Goal: Complete application form

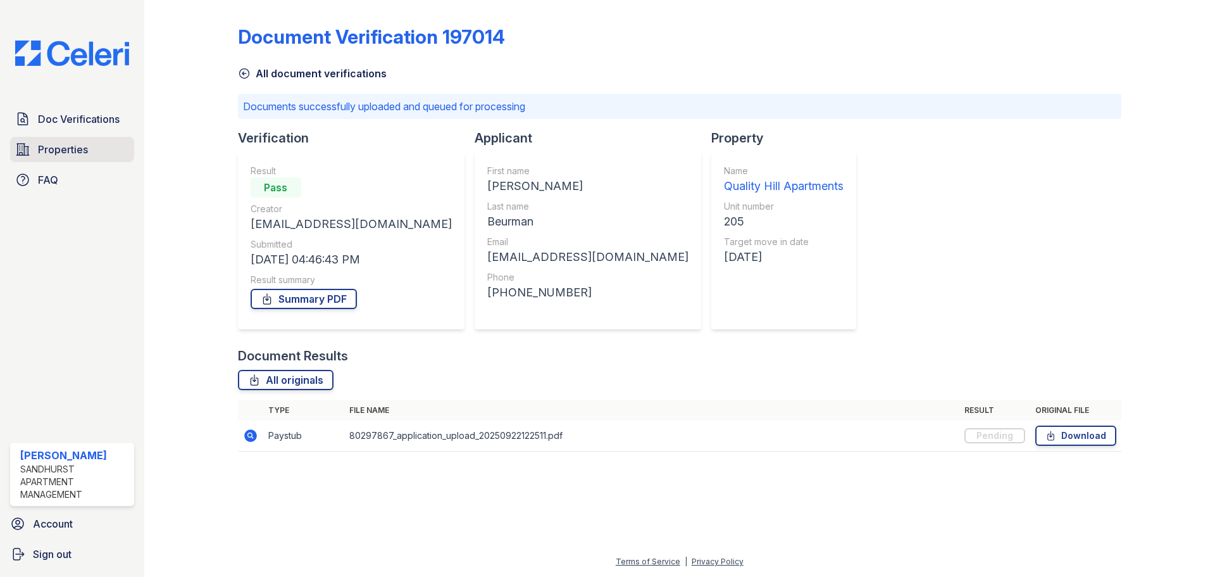
click at [37, 150] on link "Properties" at bounding box center [72, 149] width 124 height 25
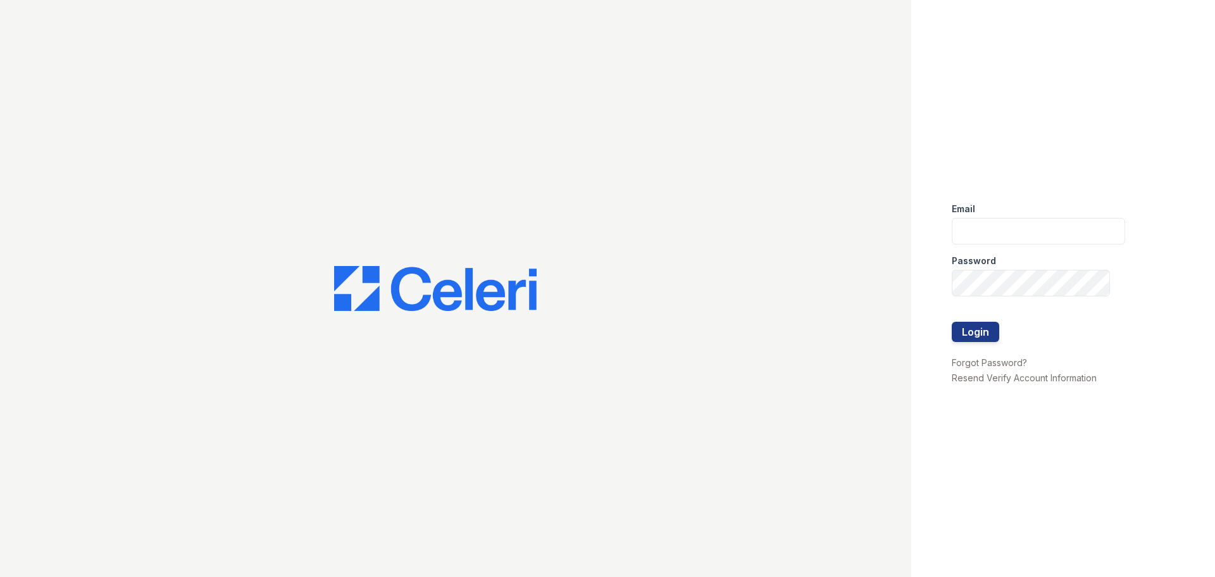
type input "[EMAIL_ADDRESS][DOMAIN_NAME]"
click at [982, 334] on button "Login" at bounding box center [975, 332] width 47 height 20
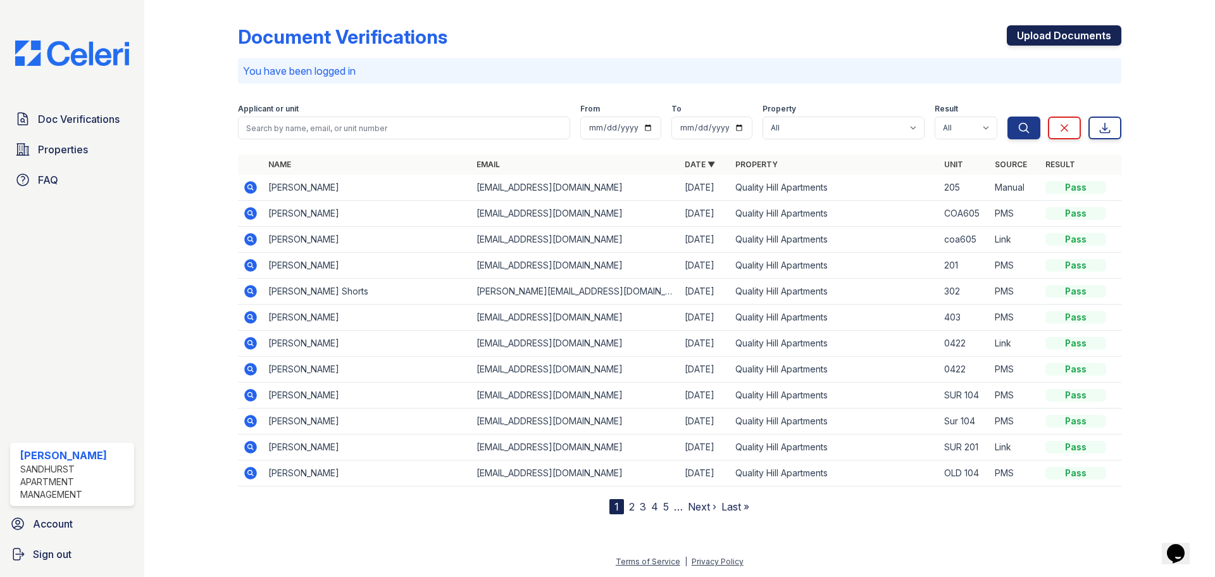
click at [1037, 38] on link "Upload Documents" at bounding box center [1064, 35] width 115 height 20
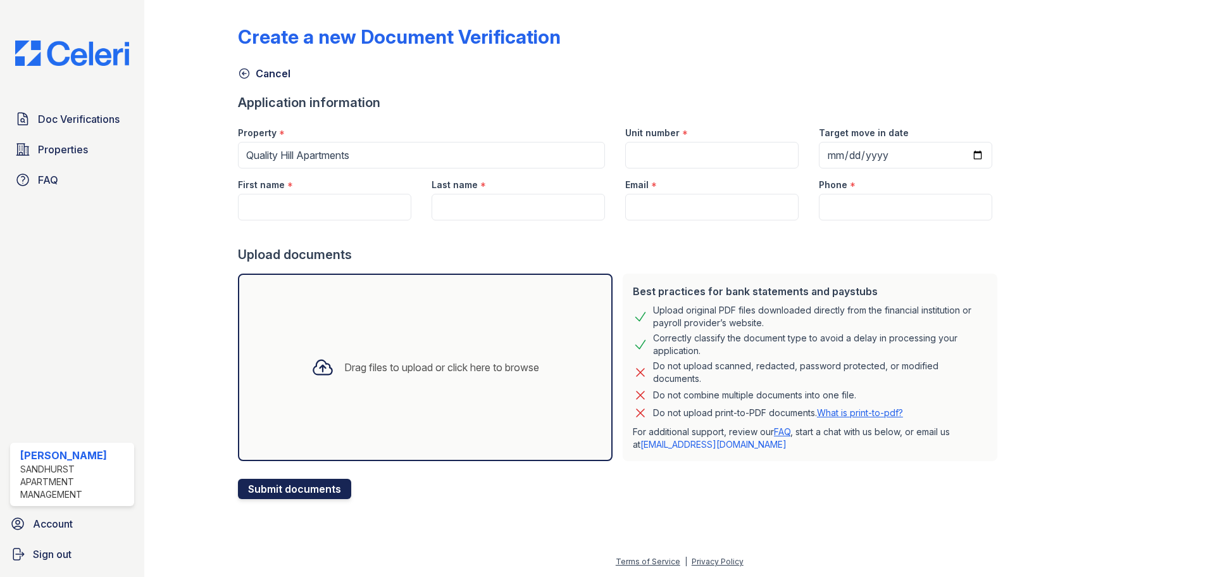
click at [298, 491] on button "Submit documents" at bounding box center [294, 489] width 113 height 20
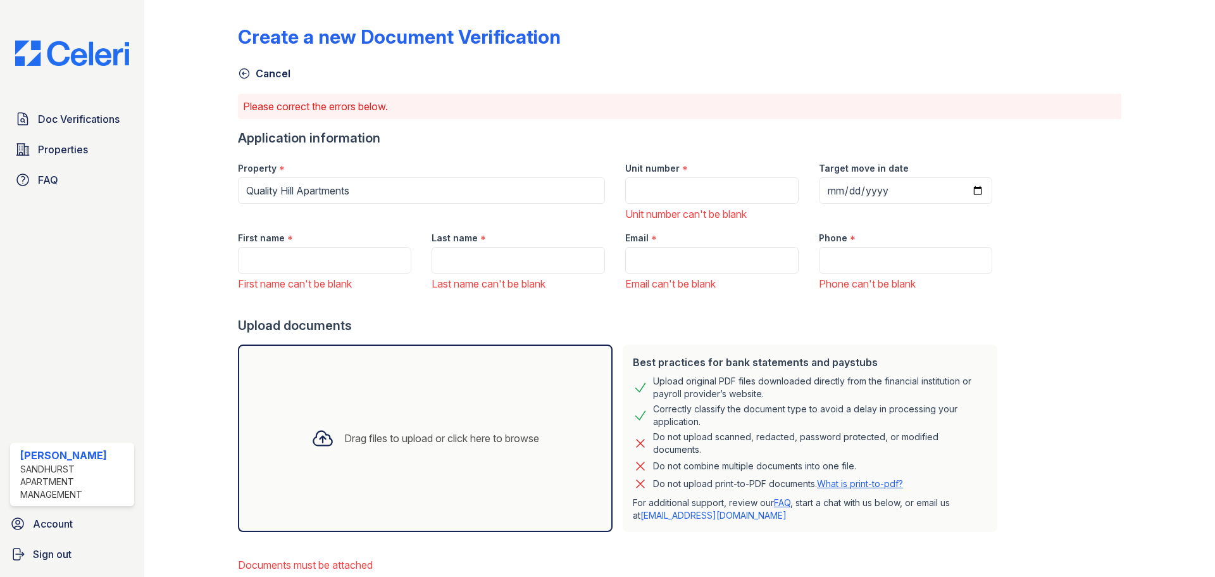
click at [311, 442] on icon at bounding box center [322, 438] width 23 height 23
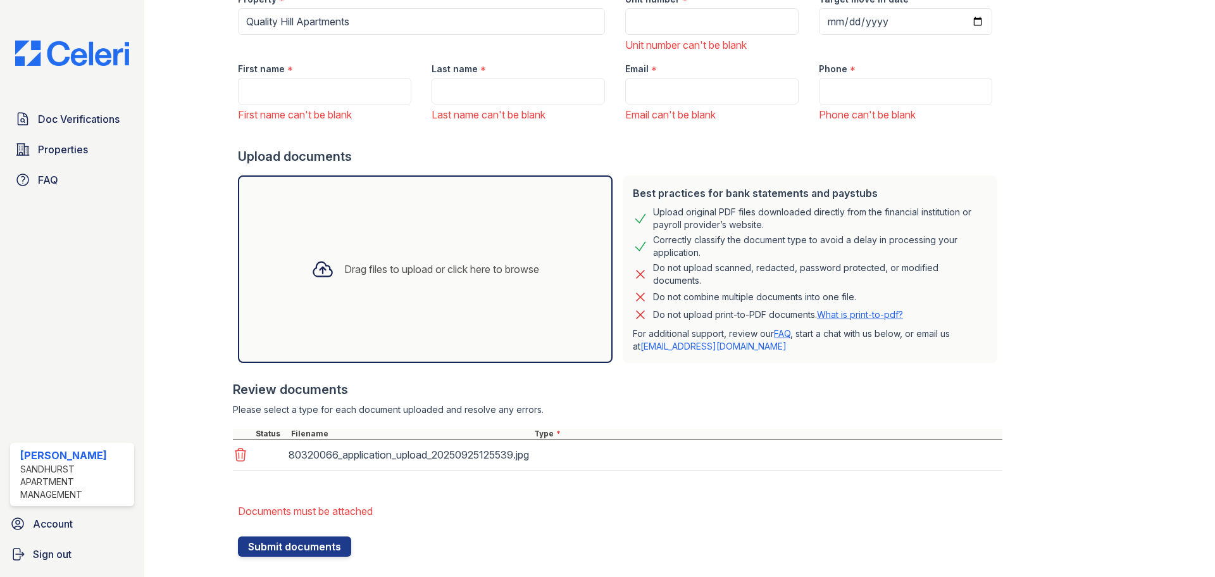
scroll to position [192, 0]
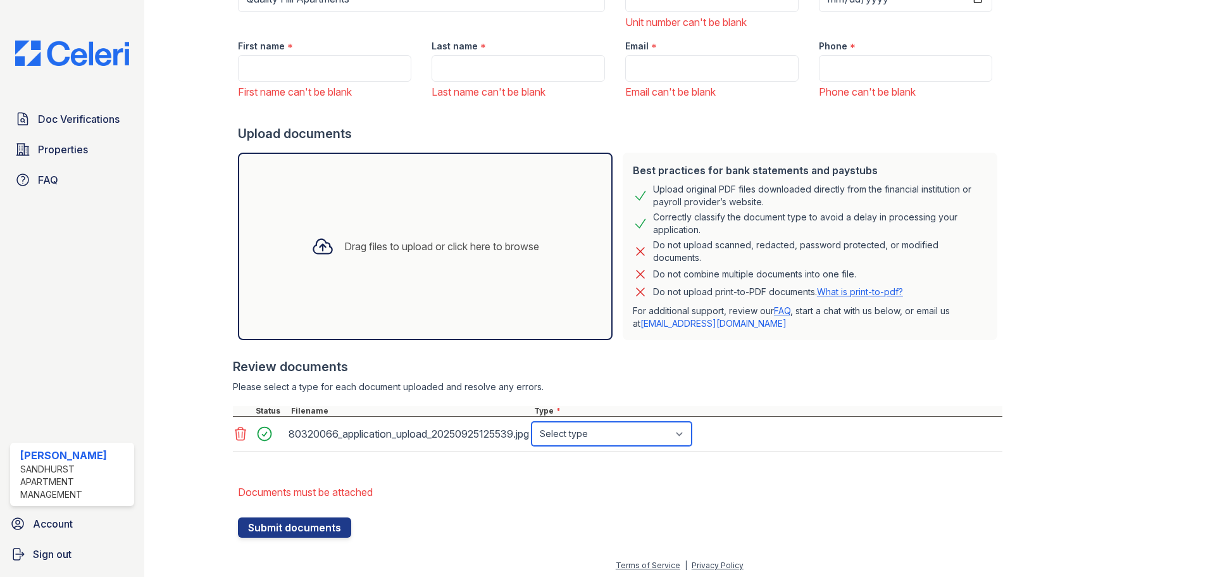
click at [589, 436] on select "Select type Paystub Bank Statement Offer Letter Tax Documents Benefit Award Let…" at bounding box center [612, 434] width 160 height 24
select select "paystub"
click at [532, 422] on select "Select type Paystub Bank Statement Offer Letter Tax Documents Benefit Award Let…" at bounding box center [612, 434] width 160 height 24
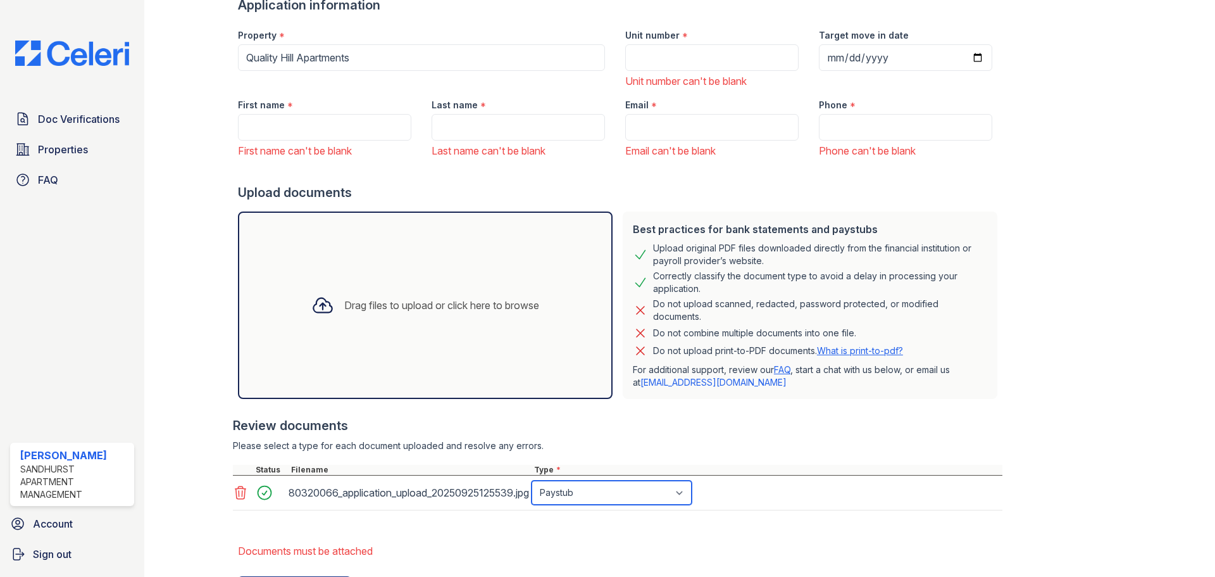
scroll to position [2, 0]
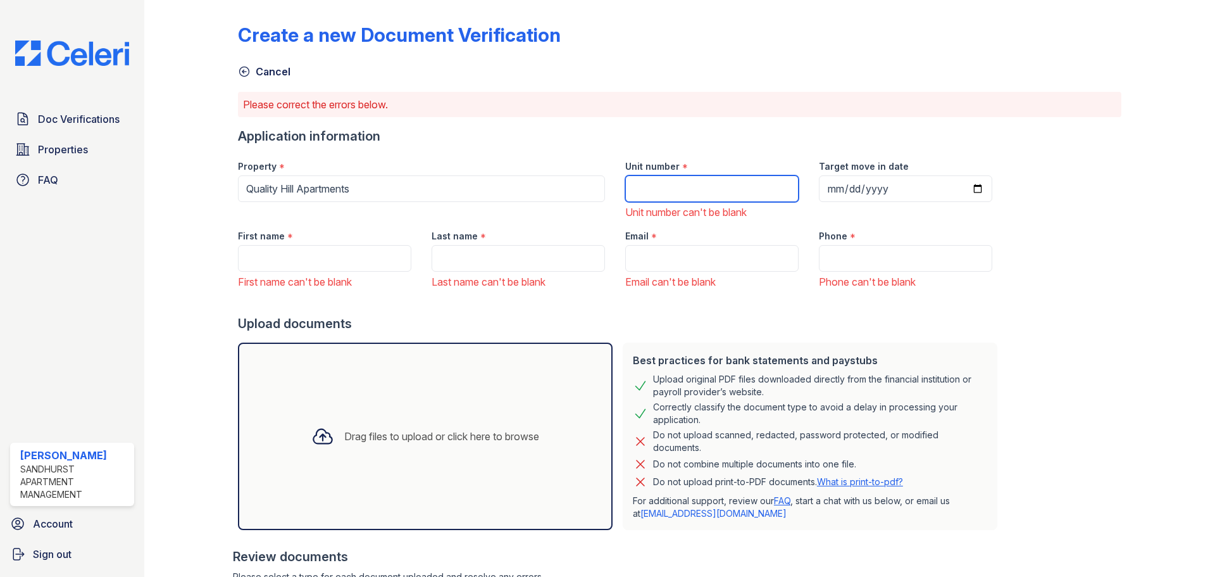
click at [651, 188] on input "Unit number" at bounding box center [711, 188] width 173 height 27
click at [397, 410] on div "Drag files to upload or click here to browse" at bounding box center [425, 435] width 375 height 187
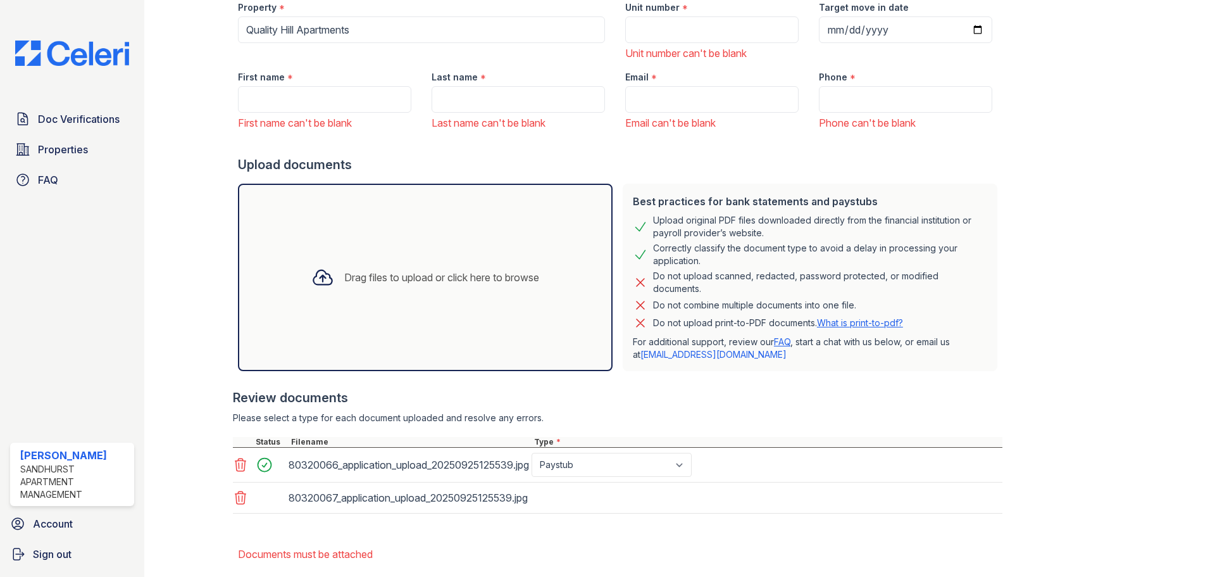
scroll to position [192, 0]
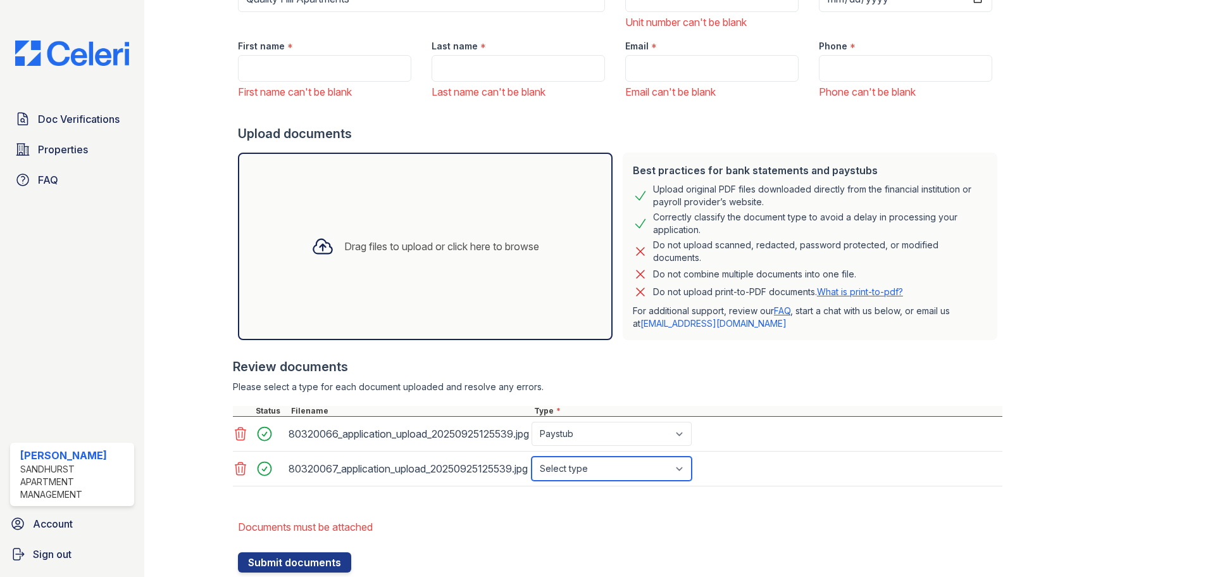
click at [587, 467] on select "Select type Paystub Bank Statement Offer Letter Tax Documents Benefit Award Let…" at bounding box center [612, 468] width 160 height 24
select select "paystub"
click at [532, 456] on select "Select type Paystub Bank Statement Offer Letter Tax Documents Benefit Award Let…" at bounding box center [612, 468] width 160 height 24
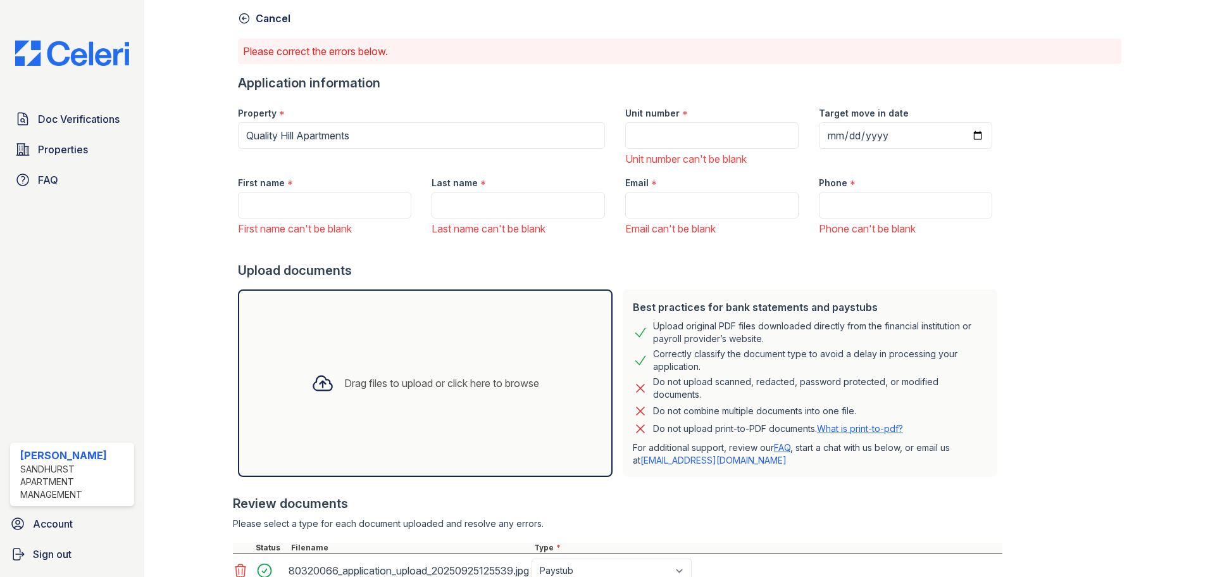
scroll to position [2, 0]
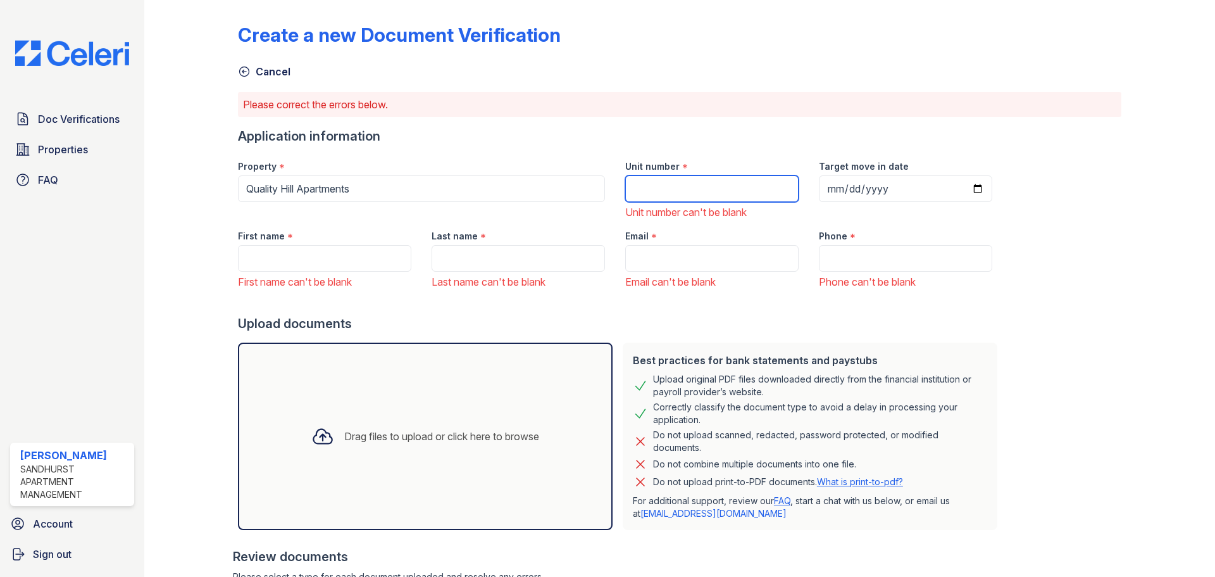
click at [696, 194] on input "Unit number" at bounding box center [711, 188] width 173 height 27
type input "205"
click at [809, 184] on div "Target move in date" at bounding box center [906, 185] width 194 height 70
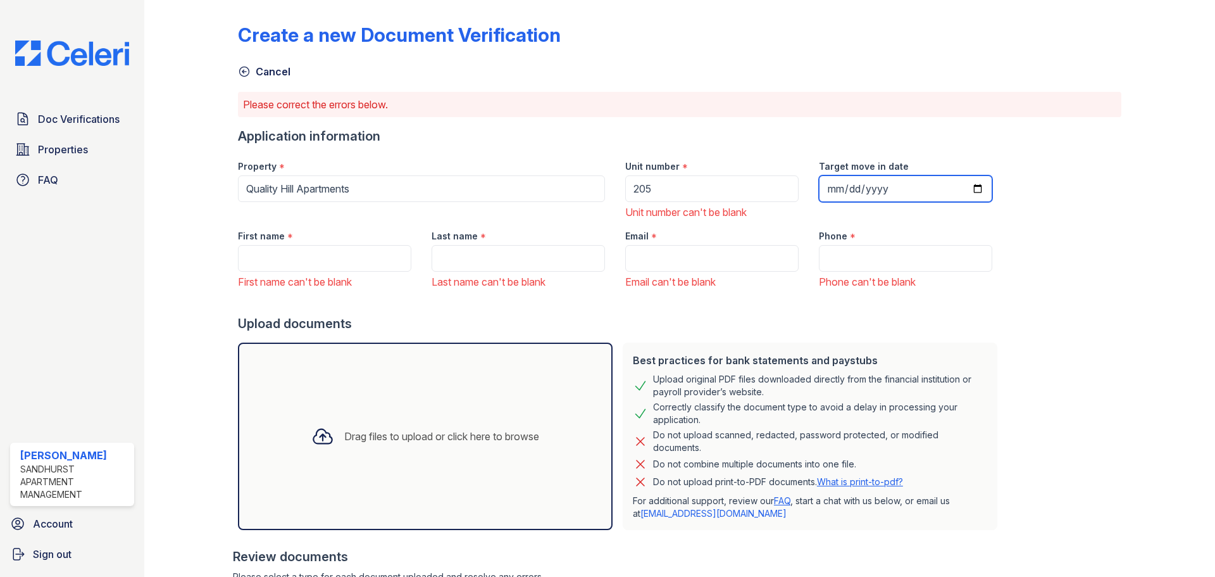
click at [819, 184] on input "Target move in date" at bounding box center [905, 188] width 173 height 27
type input "2025-10-01"
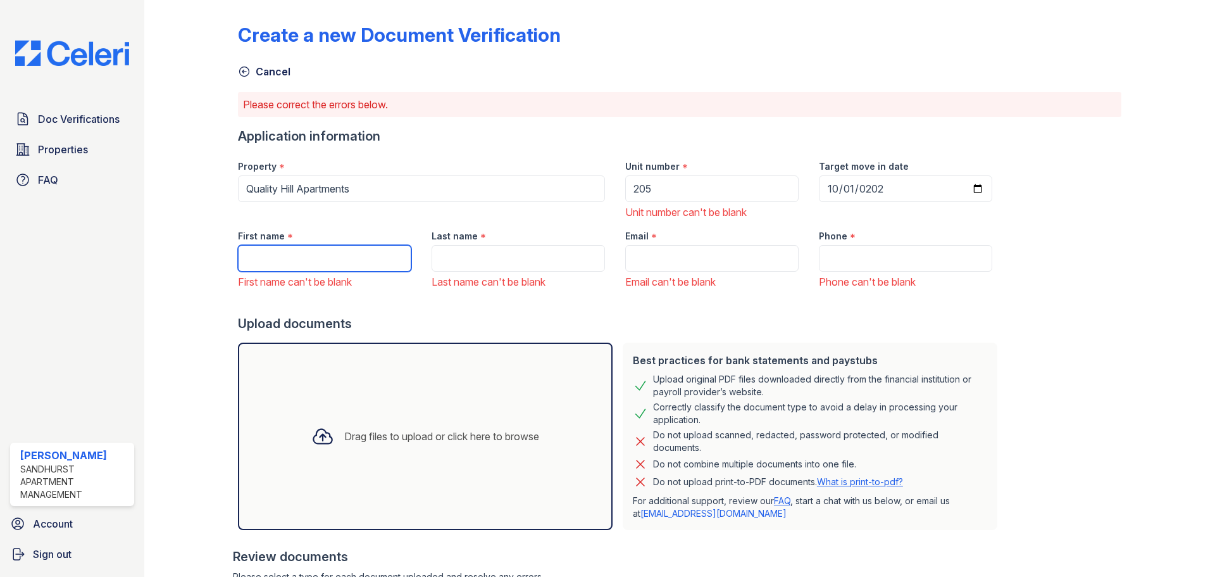
click at [350, 249] on input "First name" at bounding box center [324, 258] width 173 height 27
type input "Tucker"
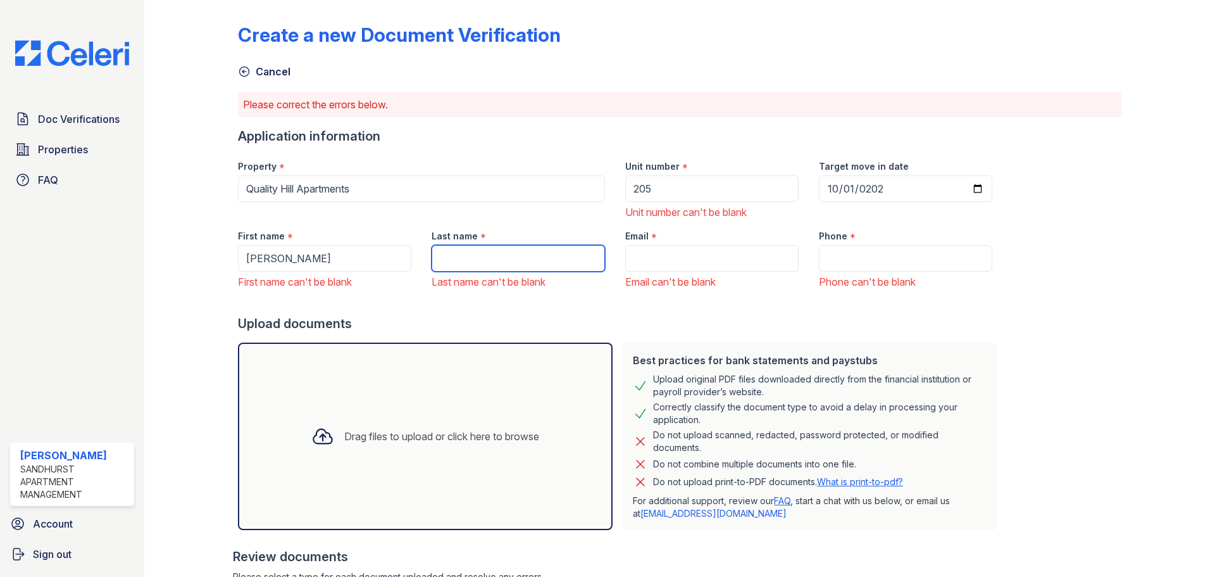
click at [455, 249] on input "Last name" at bounding box center [518, 258] width 173 height 27
type input "Kelsey"
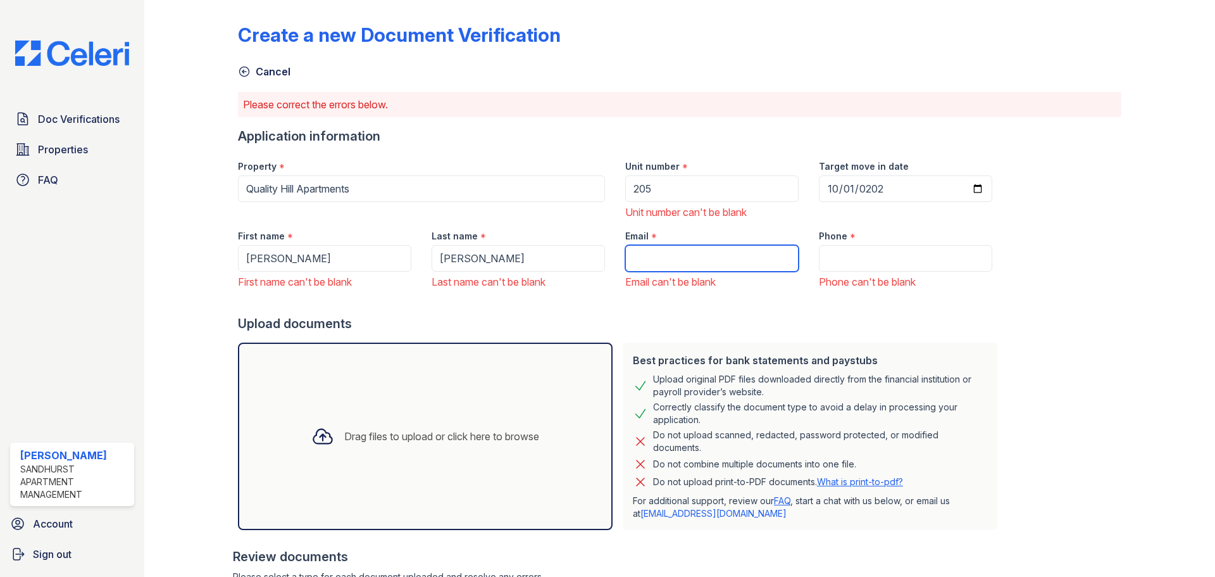
paste input "tuckerakelsey@gmail.com"
type input "tuckerakelsey@gmail.com"
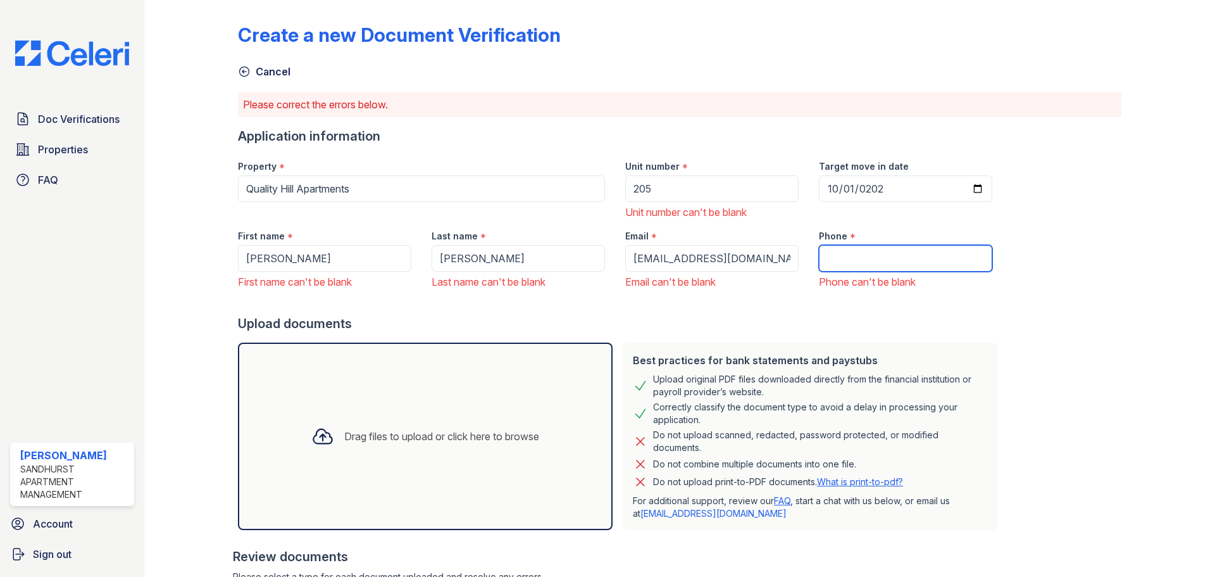
click at [877, 269] on input "Phone" at bounding box center [905, 258] width 173 height 27
paste input "(816) 215-6749"
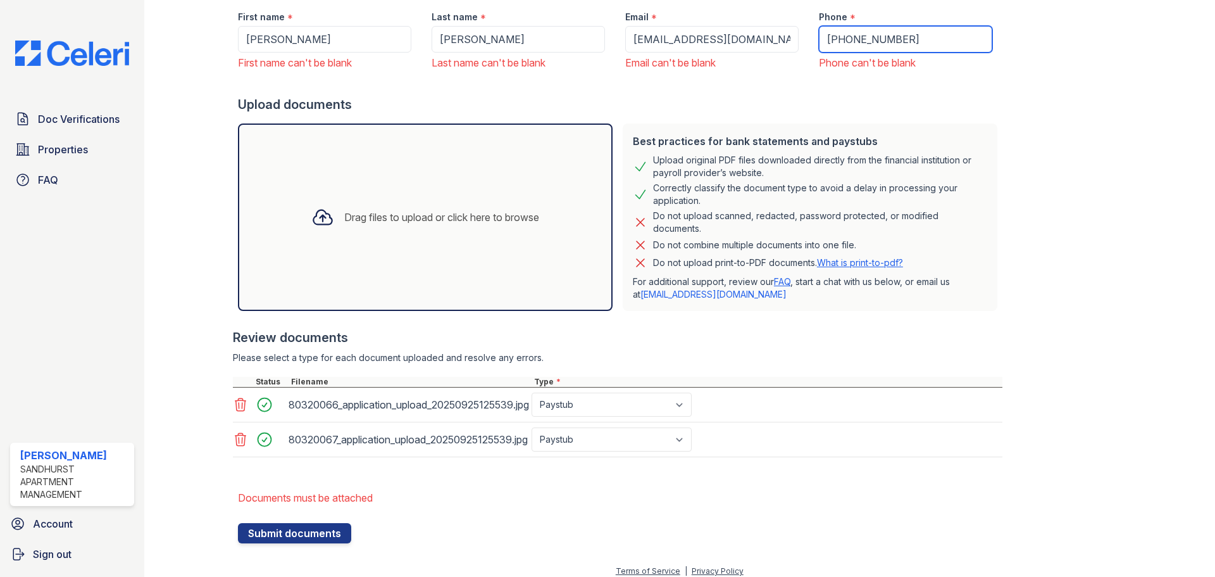
scroll to position [230, 0]
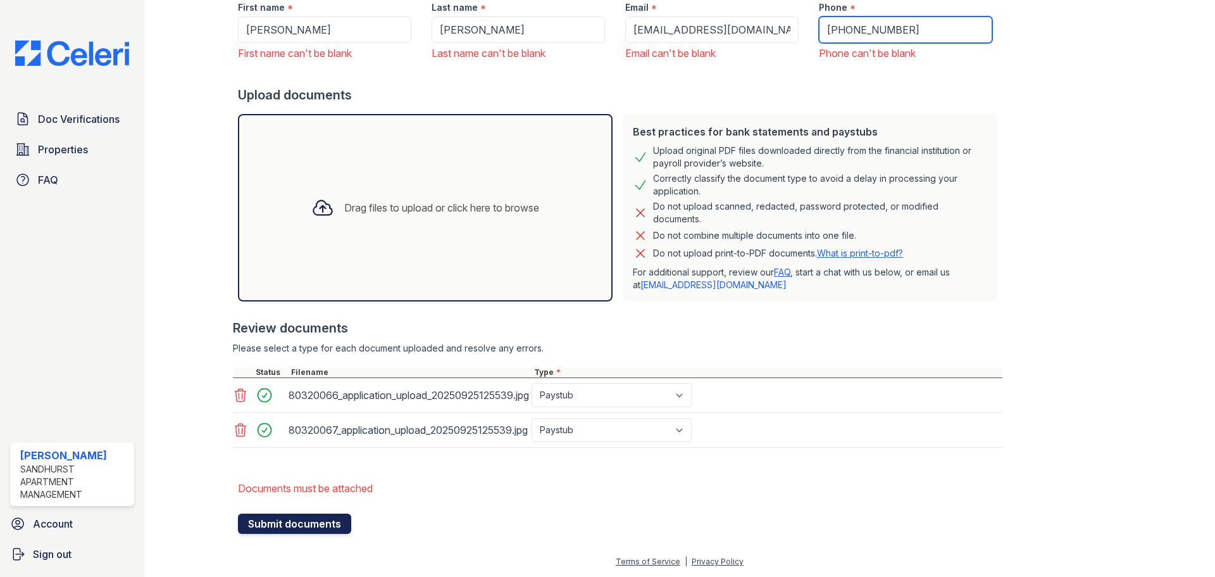
type input "(816) 215-6749"
click at [330, 527] on button "Submit documents" at bounding box center [294, 523] width 113 height 20
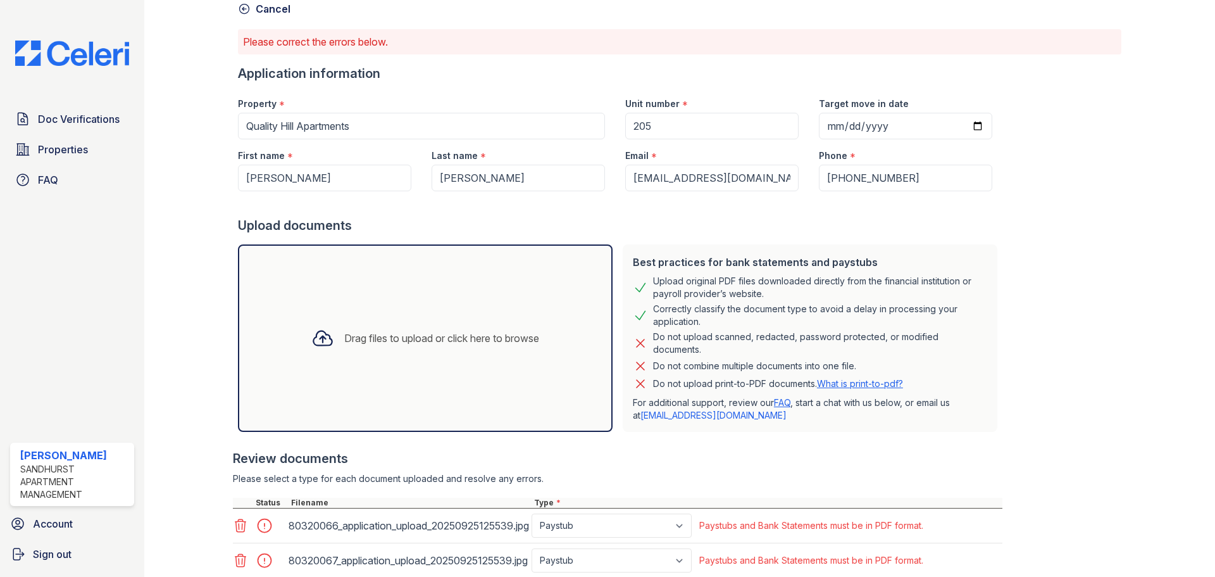
scroll to position [154, 0]
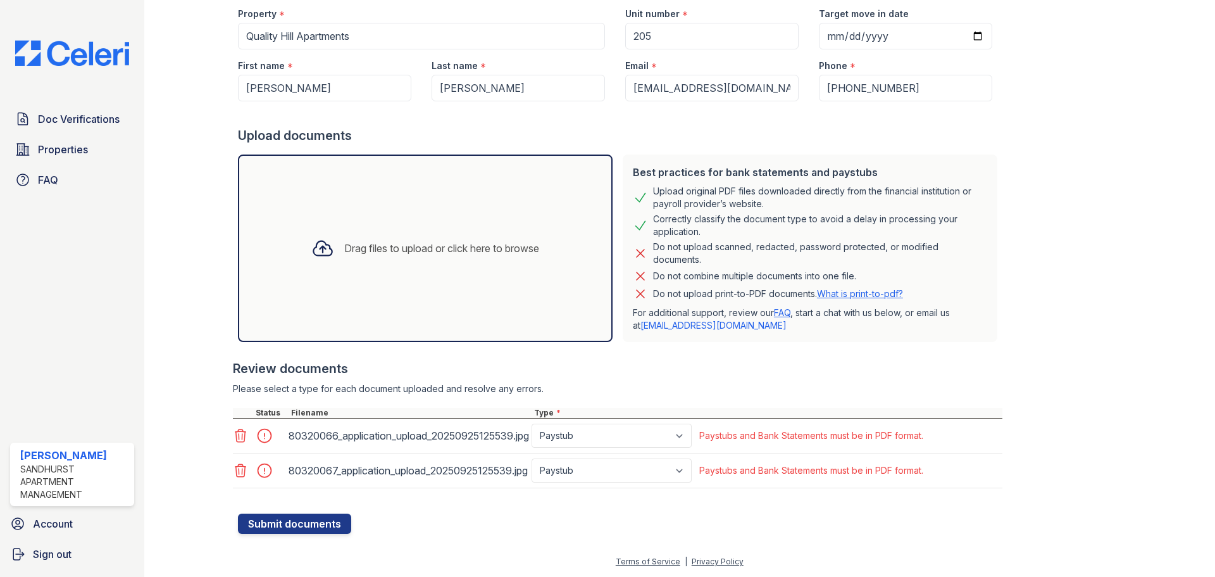
click at [610, 423] on div "80320066_application_upload_20250925125539.jpg Paystub Bank Statement Offer Let…" at bounding box center [618, 435] width 770 height 35
click at [609, 433] on select "Paystub Bank Statement Offer Letter Tax Documents Benefit Award Letter Investme…" at bounding box center [612, 435] width 160 height 24
select select "other"
click at [532, 423] on select "Paystub Bank Statement Offer Letter Tax Documents Benefit Award Letter Investme…" at bounding box center [612, 435] width 160 height 24
drag, startPoint x: 607, startPoint y: 473, endPoint x: 594, endPoint y: 487, distance: 18.8
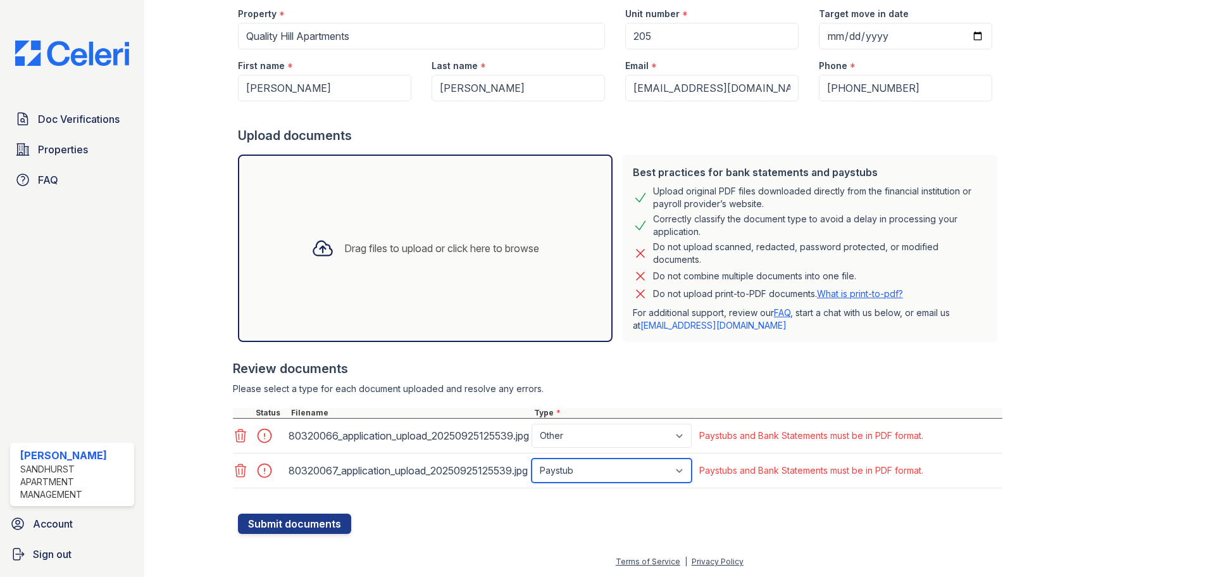
click at [607, 473] on select "Paystub Bank Statement Offer Letter Tax Documents Benefit Award Letter Investme…" at bounding box center [612, 470] width 160 height 24
select select "other"
click at [532, 458] on select "Paystub Bank Statement Offer Letter Tax Documents Benefit Award Letter Investme…" at bounding box center [612, 470] width 160 height 24
click at [321, 528] on button "Submit documents" at bounding box center [294, 523] width 113 height 20
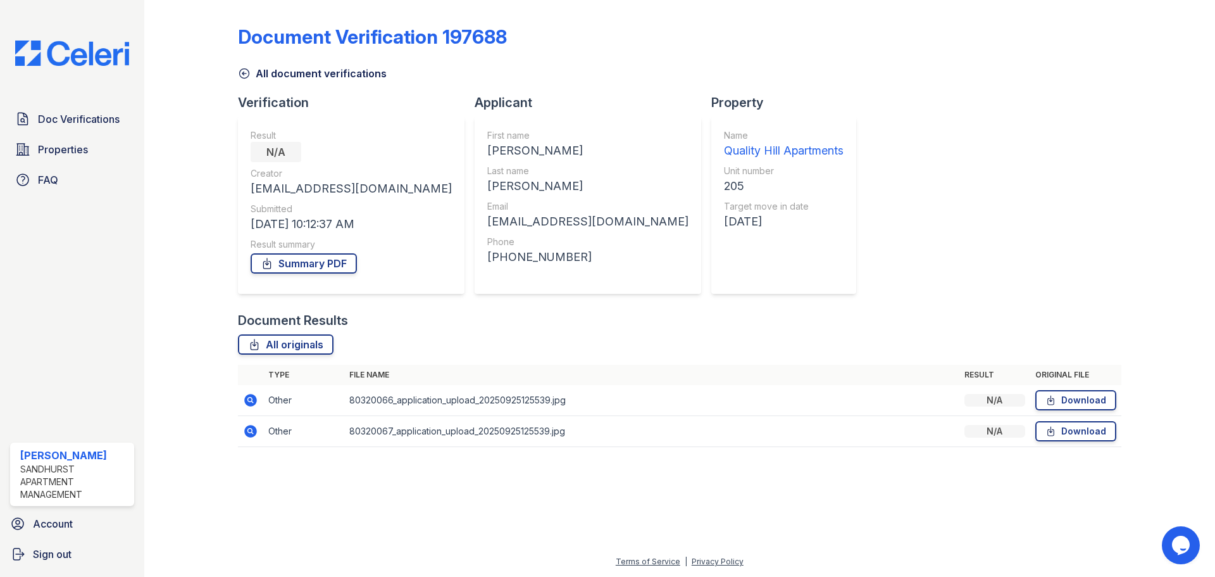
click at [996, 408] on td "N/A" at bounding box center [995, 400] width 71 height 31
click at [320, 270] on link "Summary PDF" at bounding box center [304, 263] width 106 height 20
